Goal: Find specific page/section: Locate a particular part of the current website

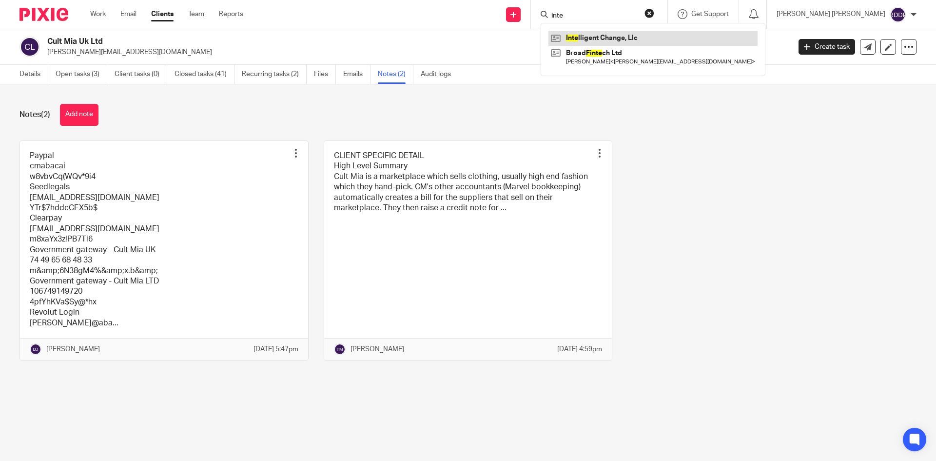
type input "inte"
click at [633, 36] on link at bounding box center [652, 38] width 209 height 15
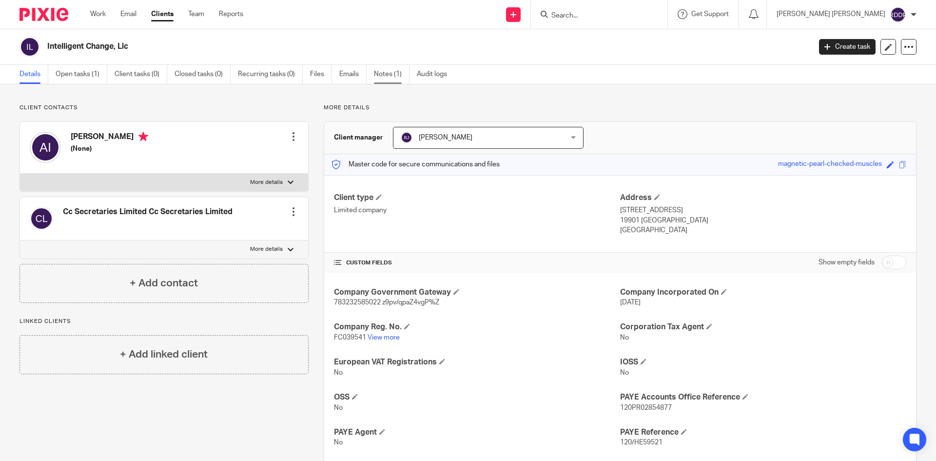
click at [380, 74] on link "Notes (1)" at bounding box center [392, 74] width 36 height 19
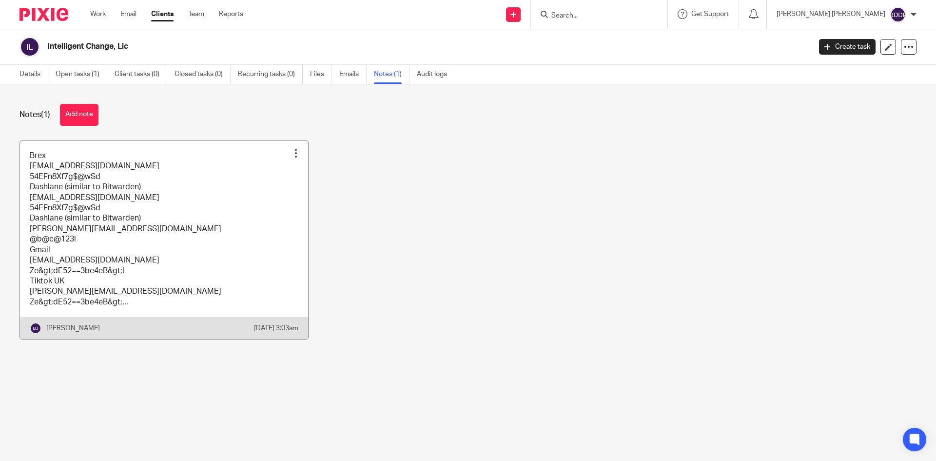
click at [203, 240] on link at bounding box center [164, 240] width 288 height 198
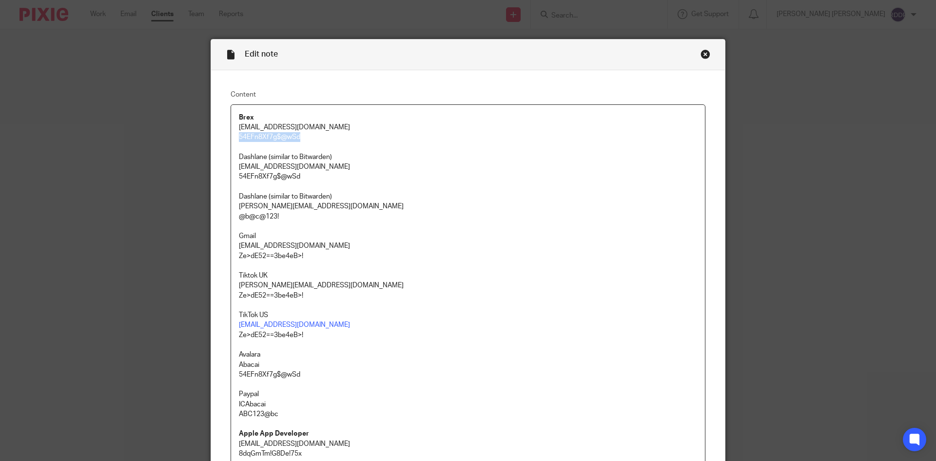
drag, startPoint x: 264, startPoint y: 135, endPoint x: 300, endPoint y: 138, distance: 36.7
click at [300, 138] on div "Brex Accounting@abacai.co.uk 54EFn8Xf7g$@wSd Dashlane (similar to Bitwarden) Be…" at bounding box center [468, 431] width 474 height 652
copy p "54EFn8Xf7g$@wSd"
